Goal: Transaction & Acquisition: Purchase product/service

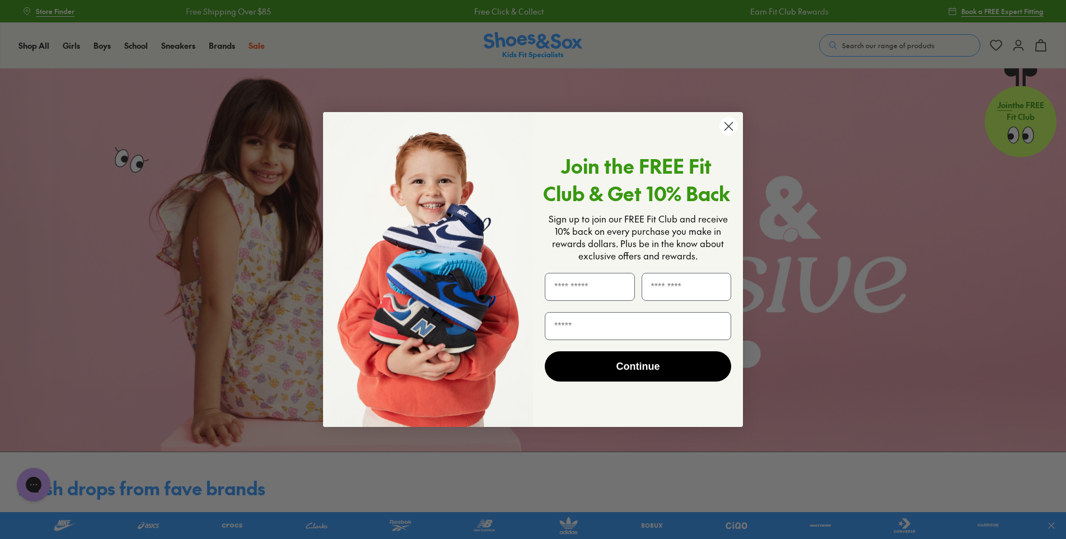
click at [731, 131] on circle "Close dialog" at bounding box center [729, 126] width 18 height 18
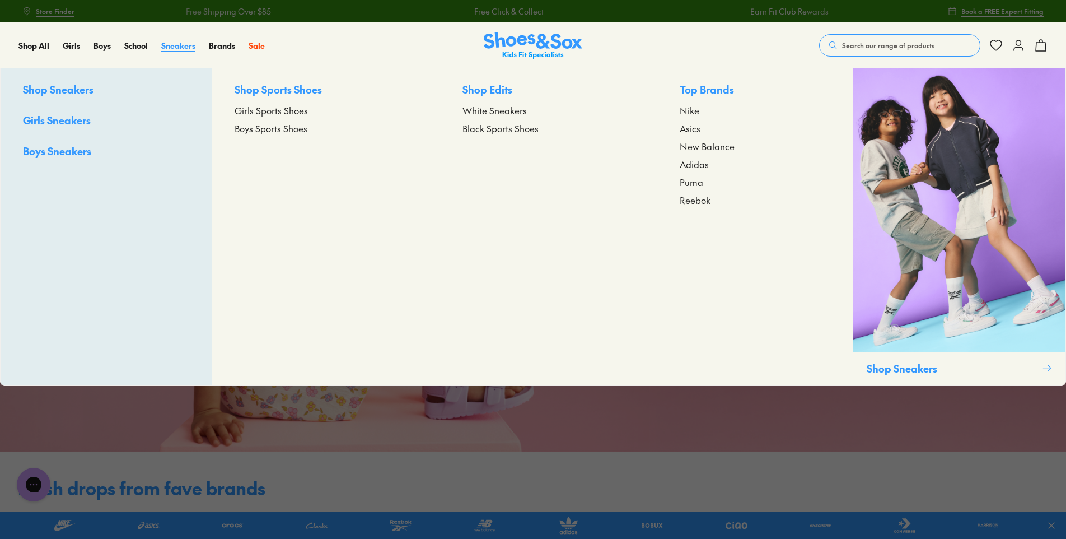
click at [181, 44] on span "Sneakers" at bounding box center [178, 45] width 34 height 11
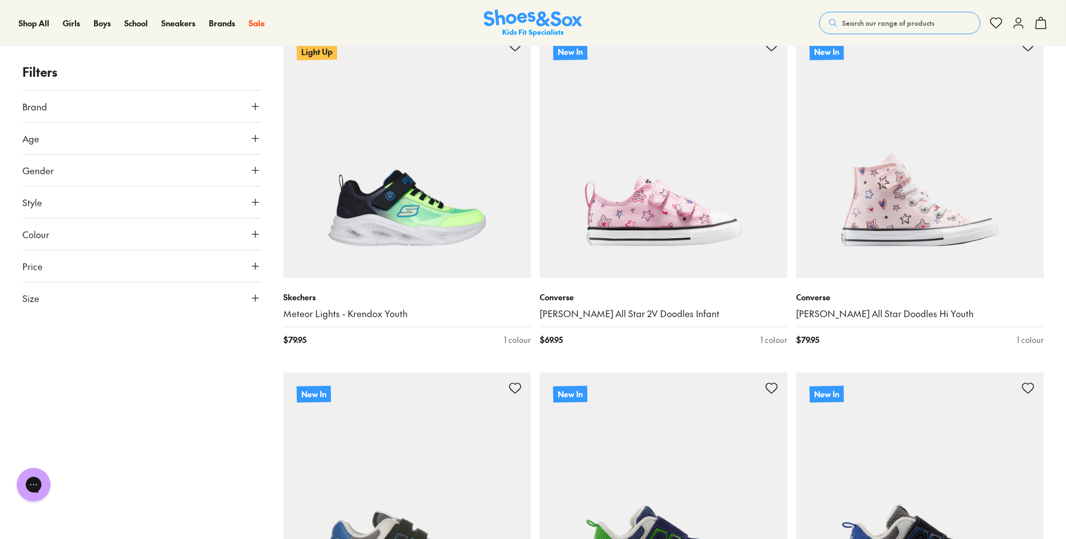
click at [72, 136] on button "Age" at bounding box center [141, 138] width 239 height 31
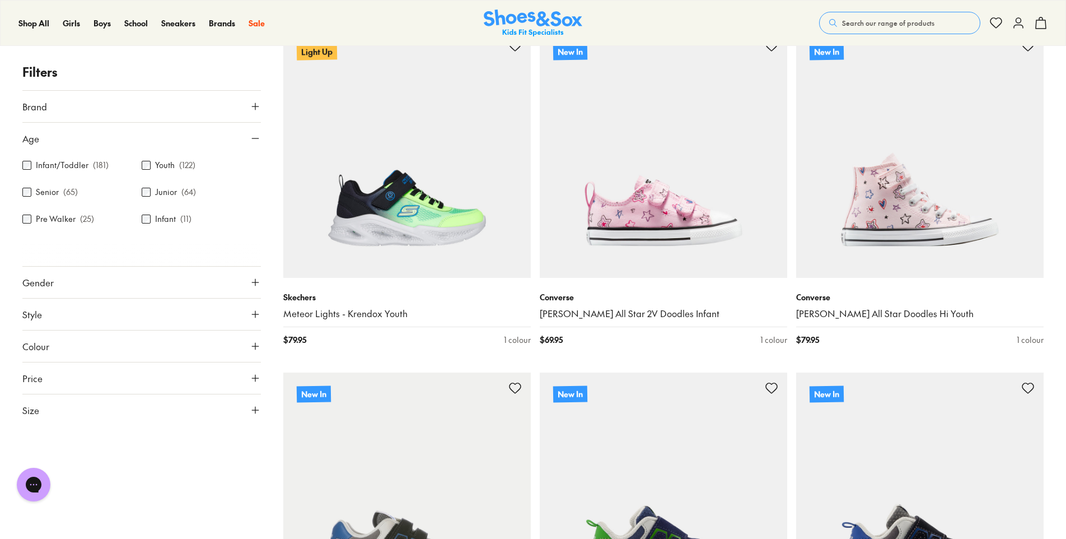
click at [147, 158] on div "Youth ( 122 )" at bounding box center [201, 164] width 119 height 13
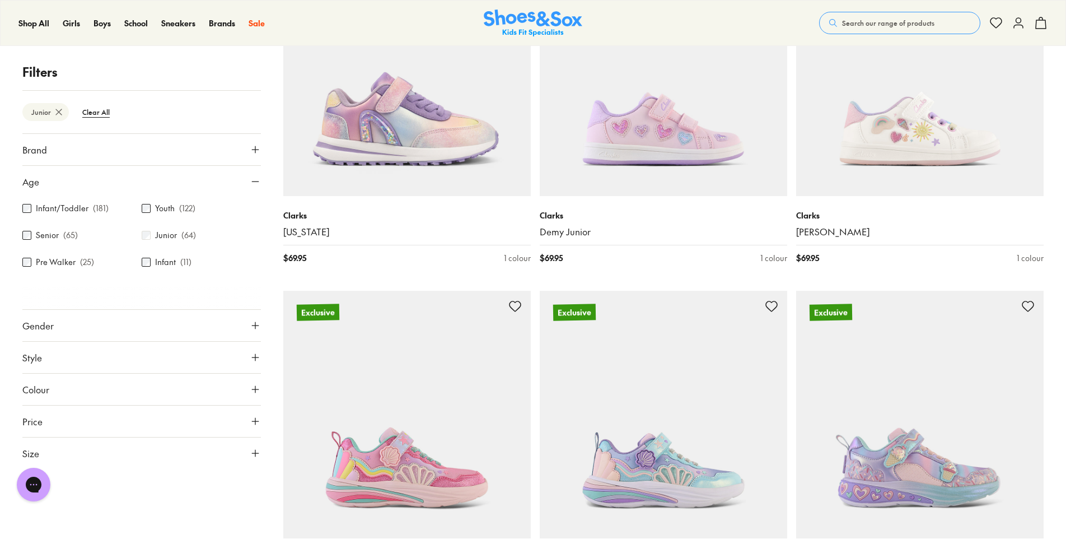
scroll to position [303, 0]
